Goal: Information Seeking & Learning: Learn about a topic

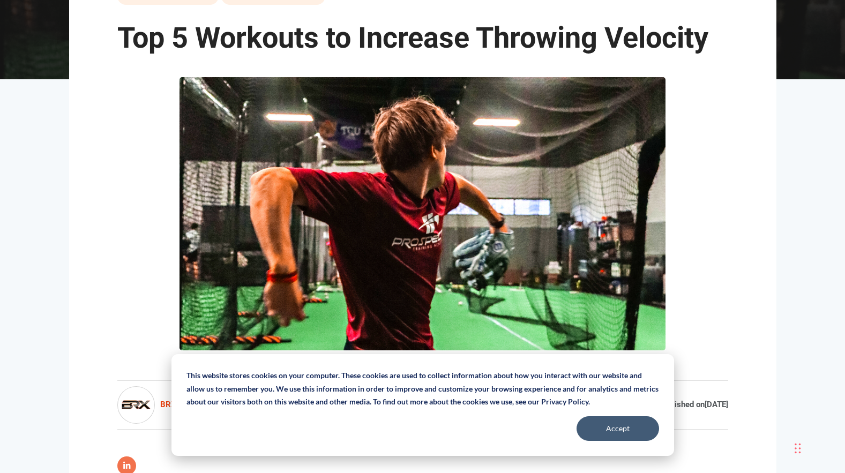
scroll to position [268, 0]
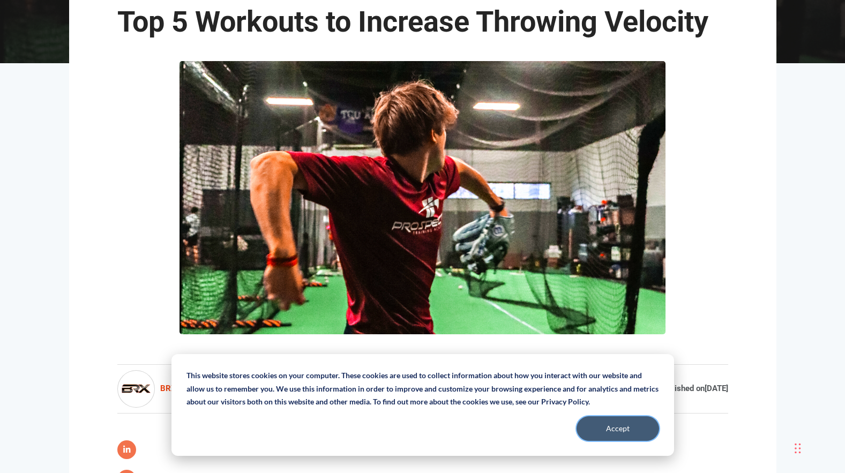
click at [612, 423] on button "Accept" at bounding box center [617, 428] width 82 height 25
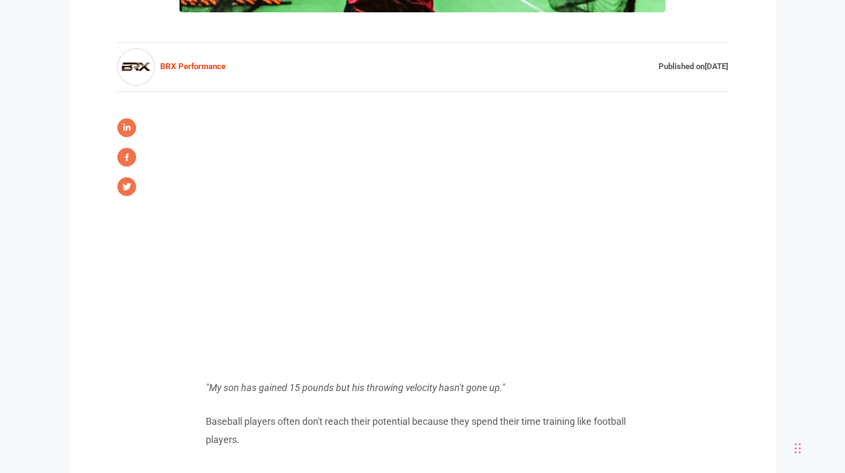
scroll to position [589, 0]
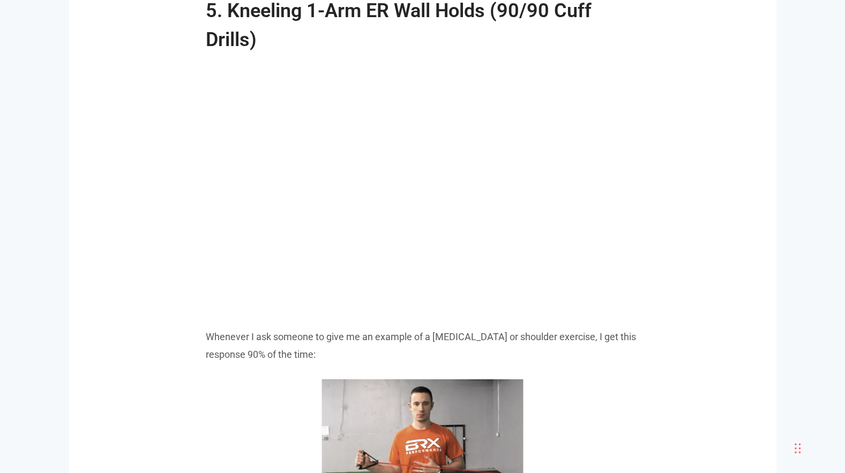
scroll to position [3911, 0]
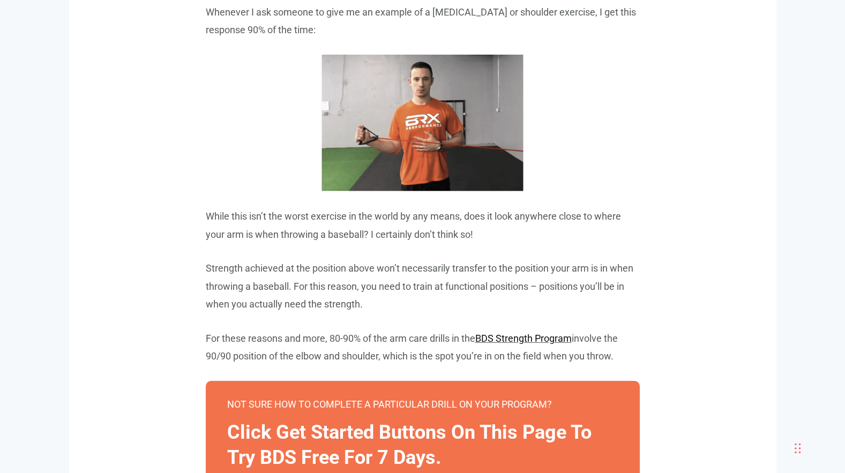
drag, startPoint x: 367, startPoint y: 410, endPoint x: 372, endPoint y: 449, distance: 39.3
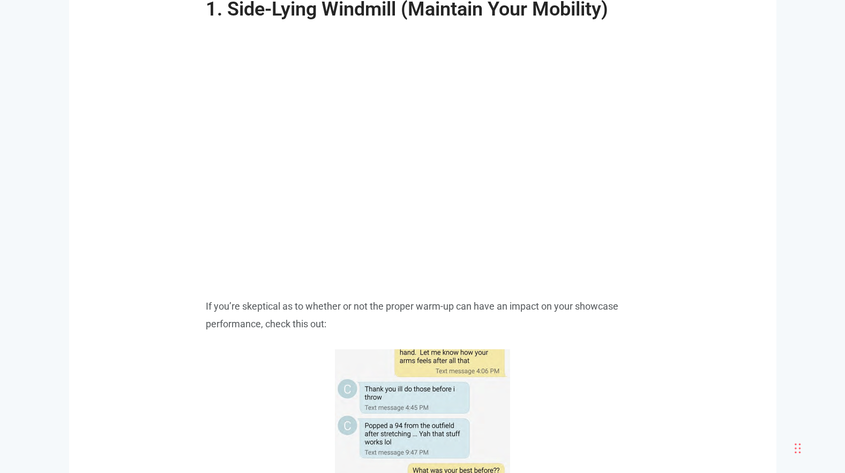
scroll to position [1360, 0]
